Goal: Information Seeking & Learning: Find specific fact

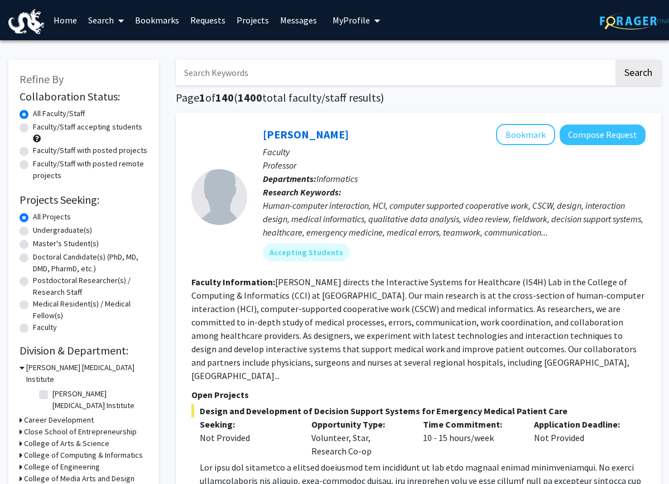
click at [236, 73] on input "Search Keywords" at bounding box center [395, 73] width 438 height 26
click at [631, 79] on button "Search" at bounding box center [639, 73] width 46 height 26
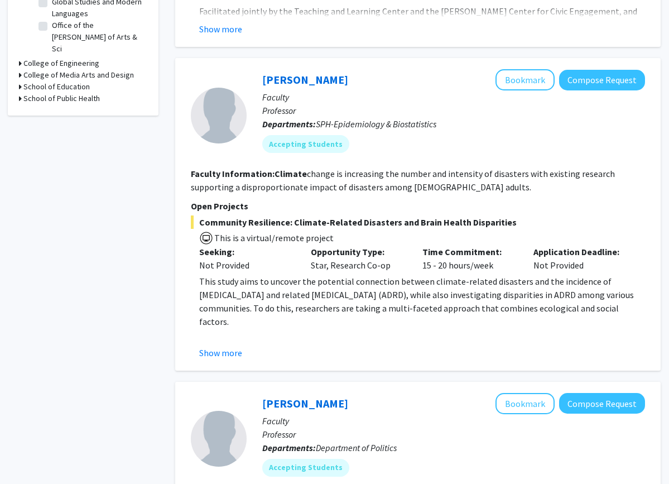
scroll to position [0, 1]
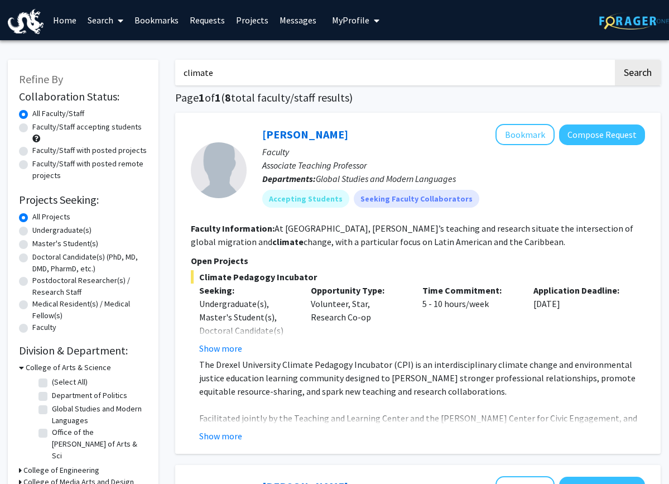
drag, startPoint x: 214, startPoint y: 76, endPoint x: 172, endPoint y: 72, distance: 41.5
type input "AI"
click at [650, 76] on button "Search" at bounding box center [638, 73] width 46 height 26
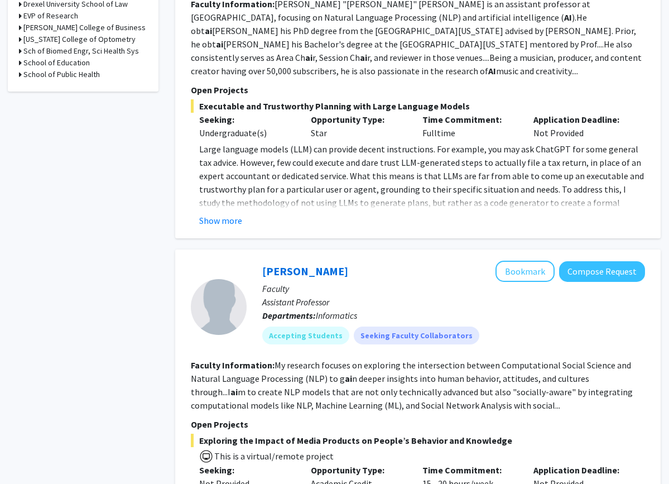
scroll to position [0, 1]
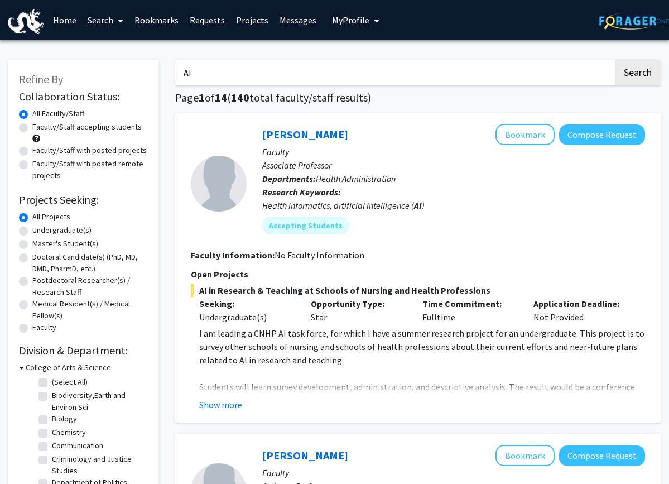
drag, startPoint x: 194, startPoint y: 72, endPoint x: 166, endPoint y: 72, distance: 28.5
